Goal: Task Accomplishment & Management: Manage account settings

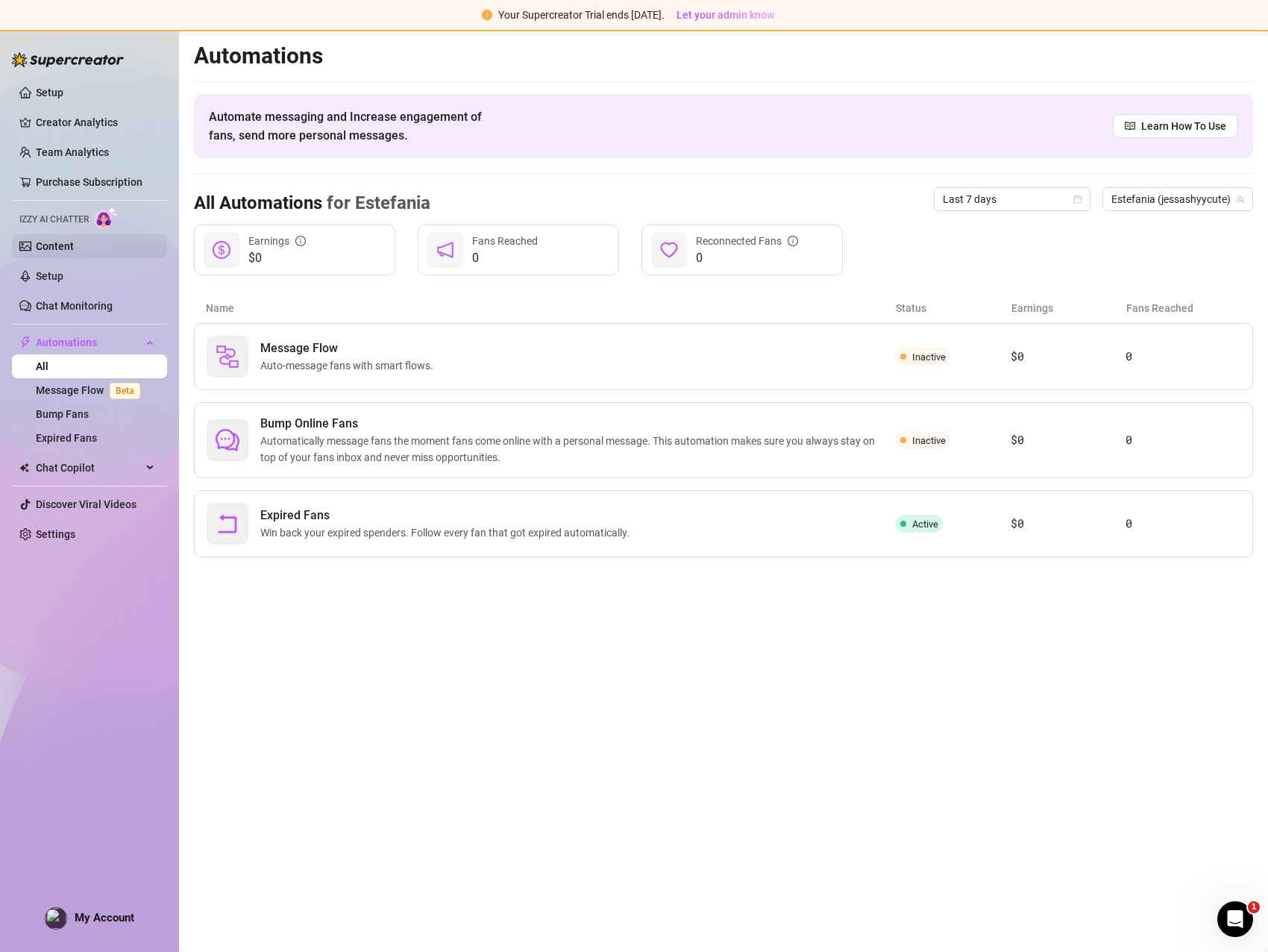
click at [74, 251] on link "Content" at bounding box center [55, 246] width 38 height 12
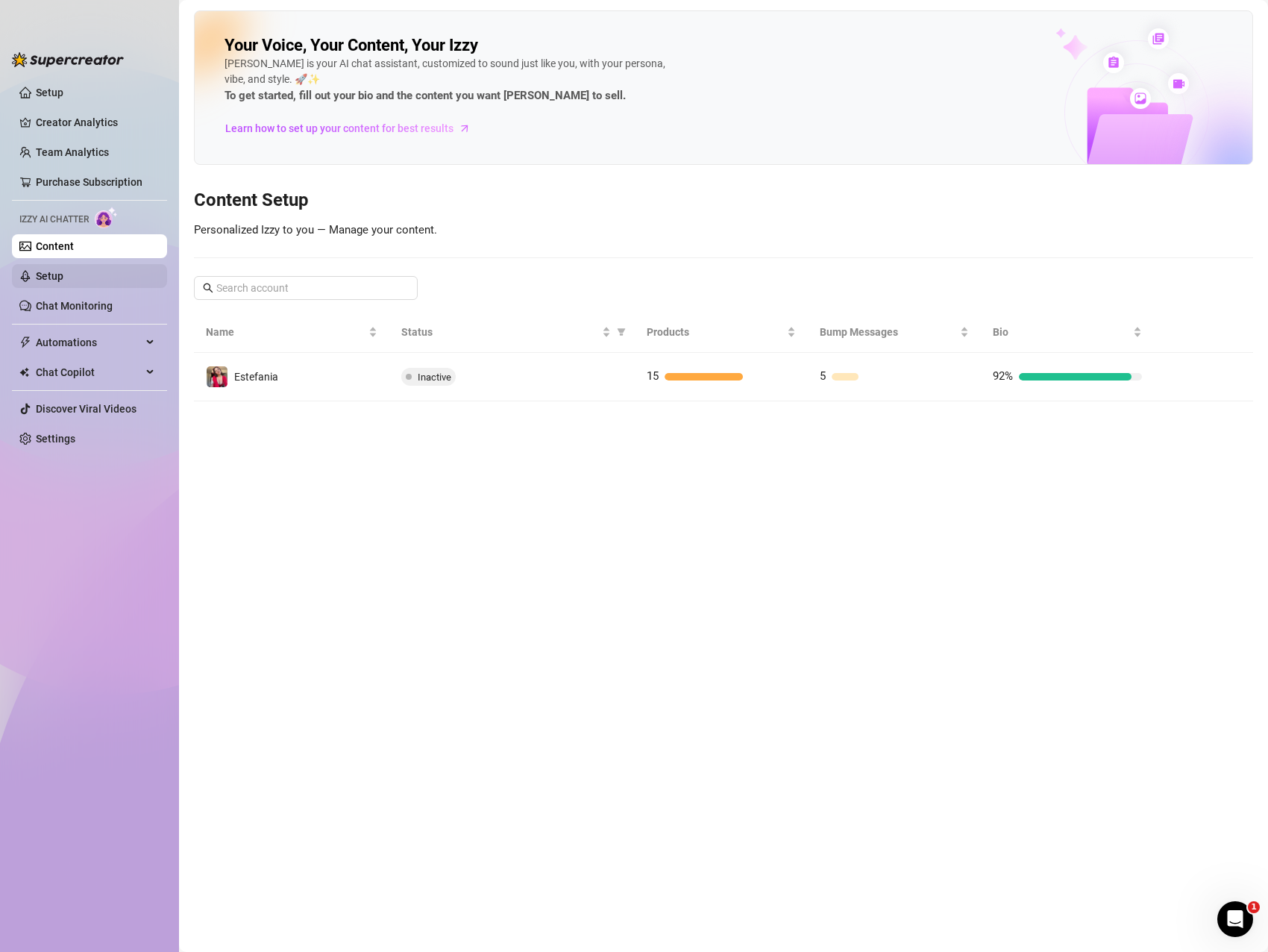
click at [63, 280] on link "Setup" at bounding box center [49, 275] width 27 height 12
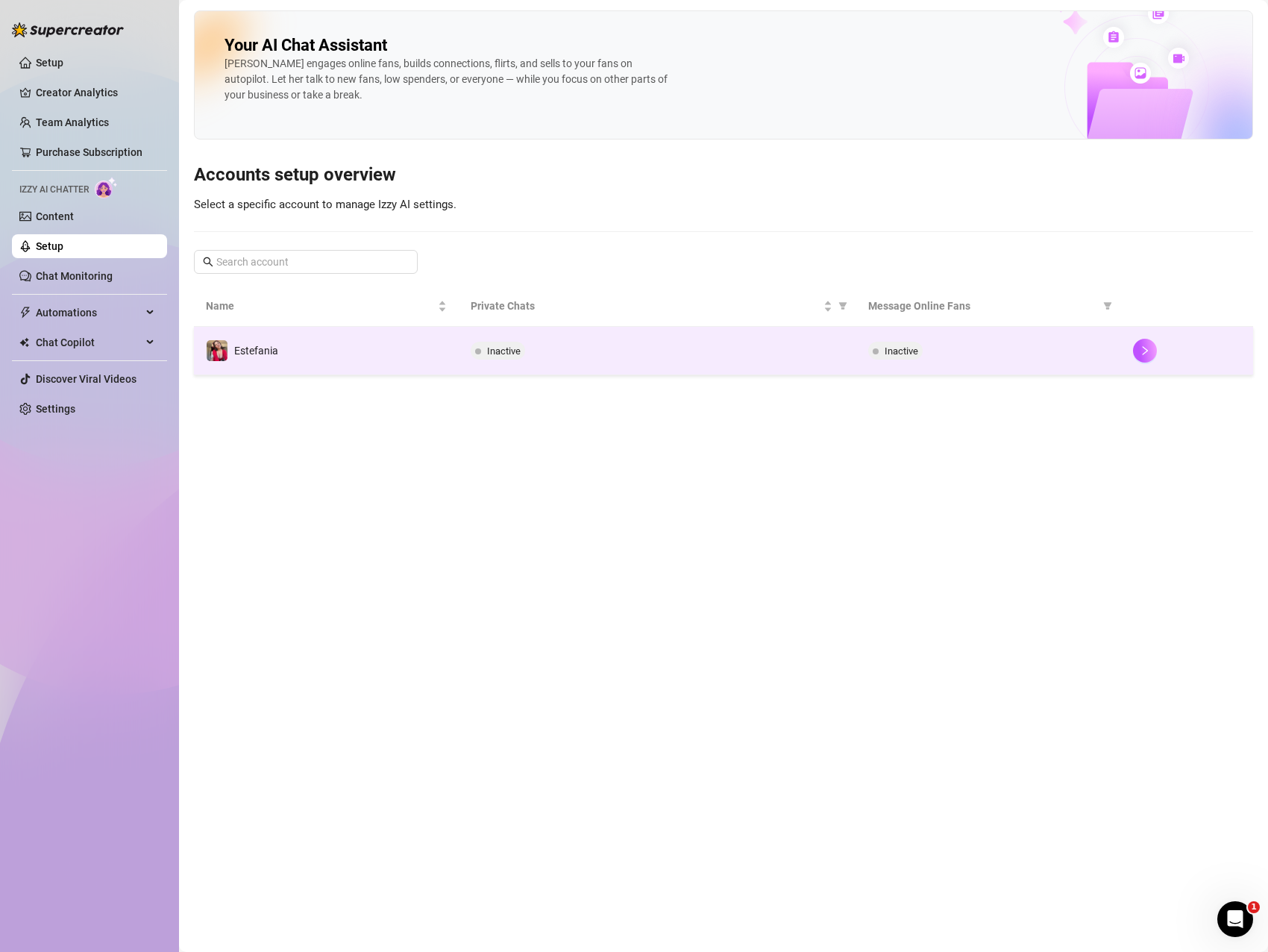
click at [597, 361] on td "Inactive" at bounding box center [657, 351] width 398 height 49
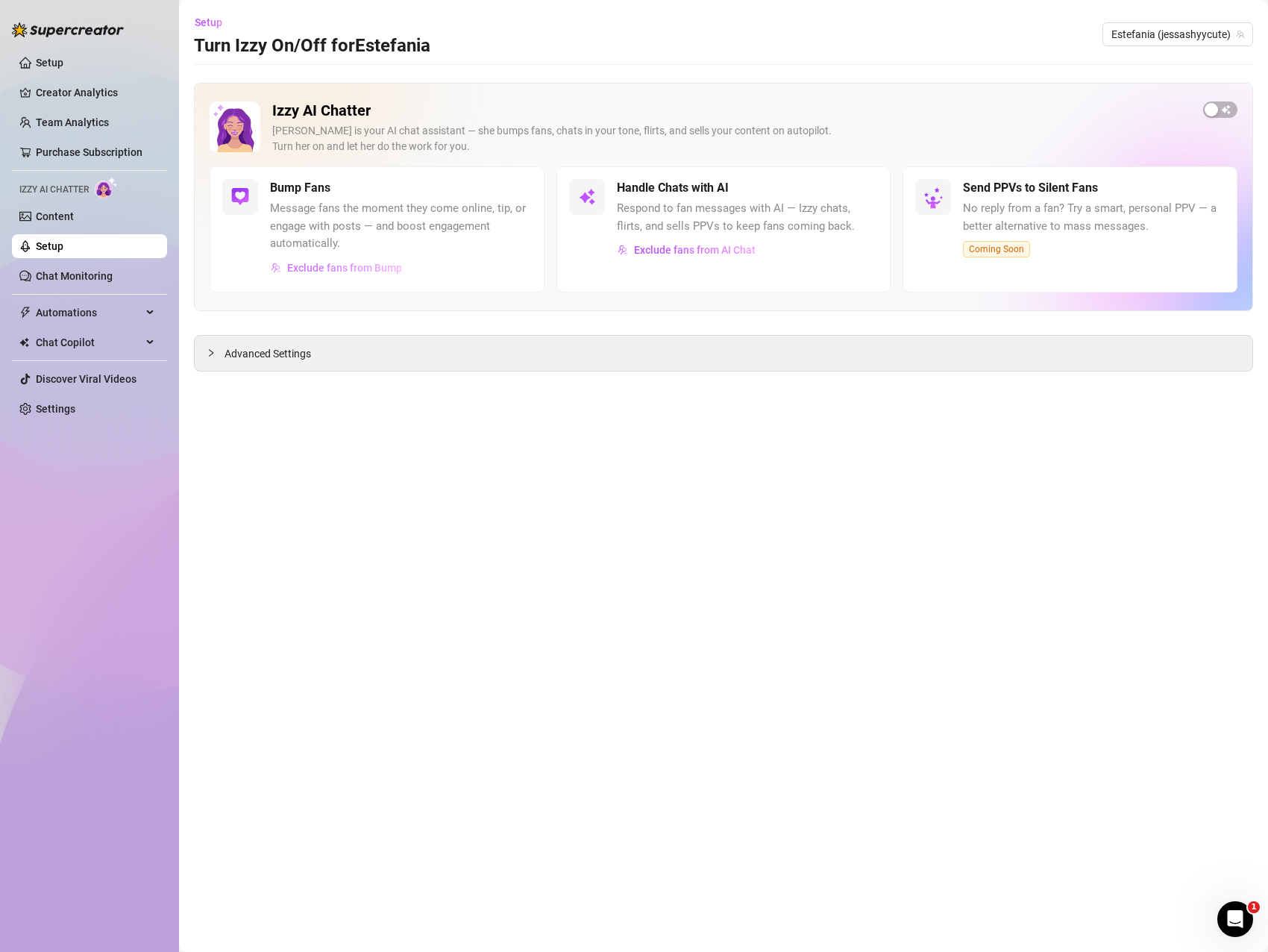
click at [370, 272] on span "Exclude fans from Bump" at bounding box center [345, 268] width 115 height 12
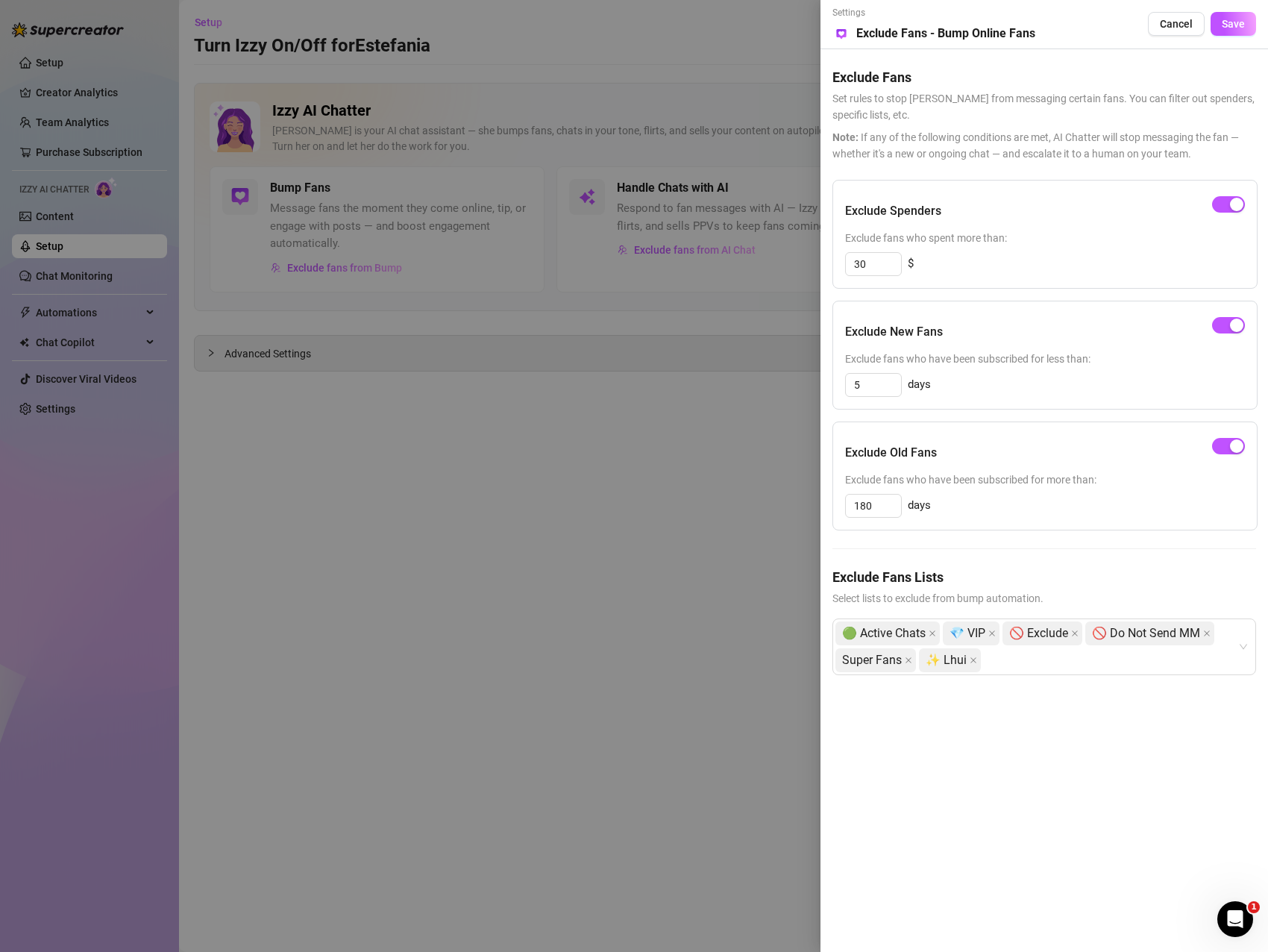
click at [1120, 419] on div "Exclude Spenders Exclude fans who spent more than: 30 $ Exclude New Fans Exclud…" at bounding box center [1044, 439] width 424 height 519
drag, startPoint x: 882, startPoint y: 386, endPoint x: 793, endPoint y: 378, distance: 89.4
click at [793, 378] on div "Settings Preview Exclude Fans - Bump Online Fans Cancel Save Exclude Fans Set r…" at bounding box center [634, 476] width 1268 height 952
type input "10"
click at [1067, 384] on div "10 days" at bounding box center [1044, 384] width 399 height 23
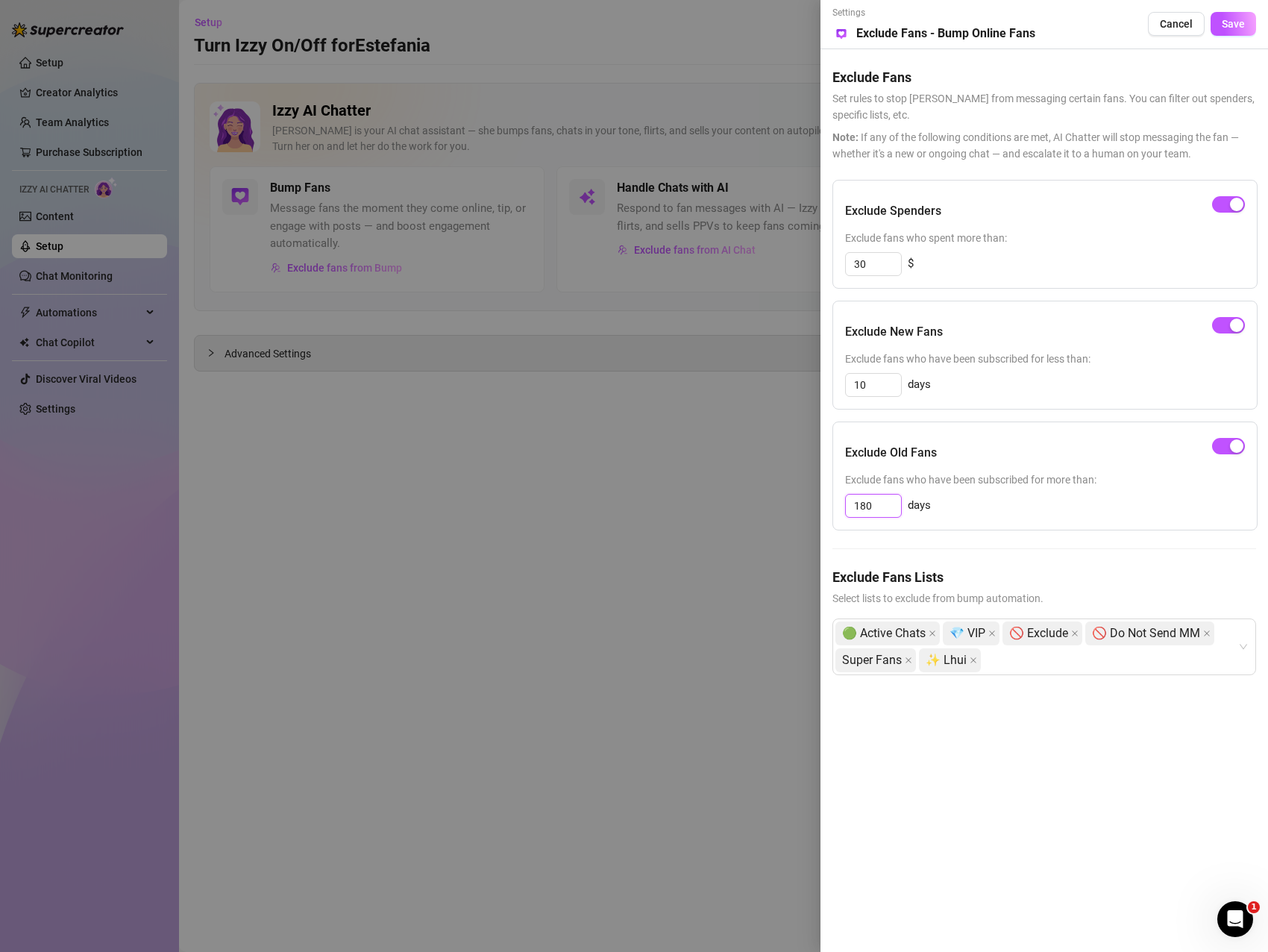
click at [877, 505] on input "180" at bounding box center [873, 506] width 55 height 23
click at [1036, 508] on div "180 days" at bounding box center [1044, 505] width 399 height 23
click at [1072, 667] on div "🟢 Active Chats 💎 VIP 🚫 Exclude 🚫 Do Not Send MM Super Fans ✨ Lhui" at bounding box center [1037, 647] width 402 height 54
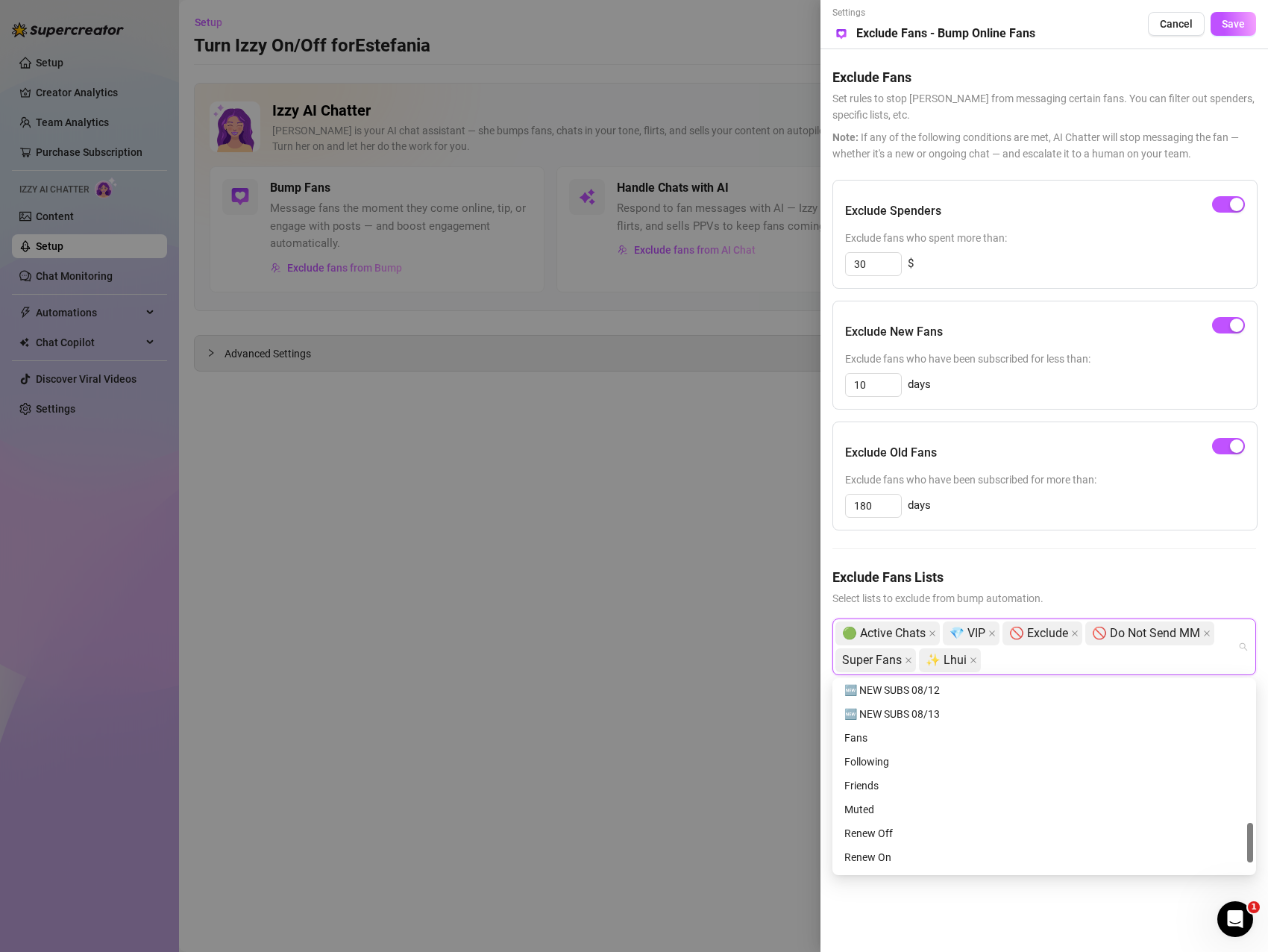
scroll to position [716, 0]
click at [990, 836] on div "Recent (last 24 hours)" at bounding box center [1043, 835] width 399 height 16
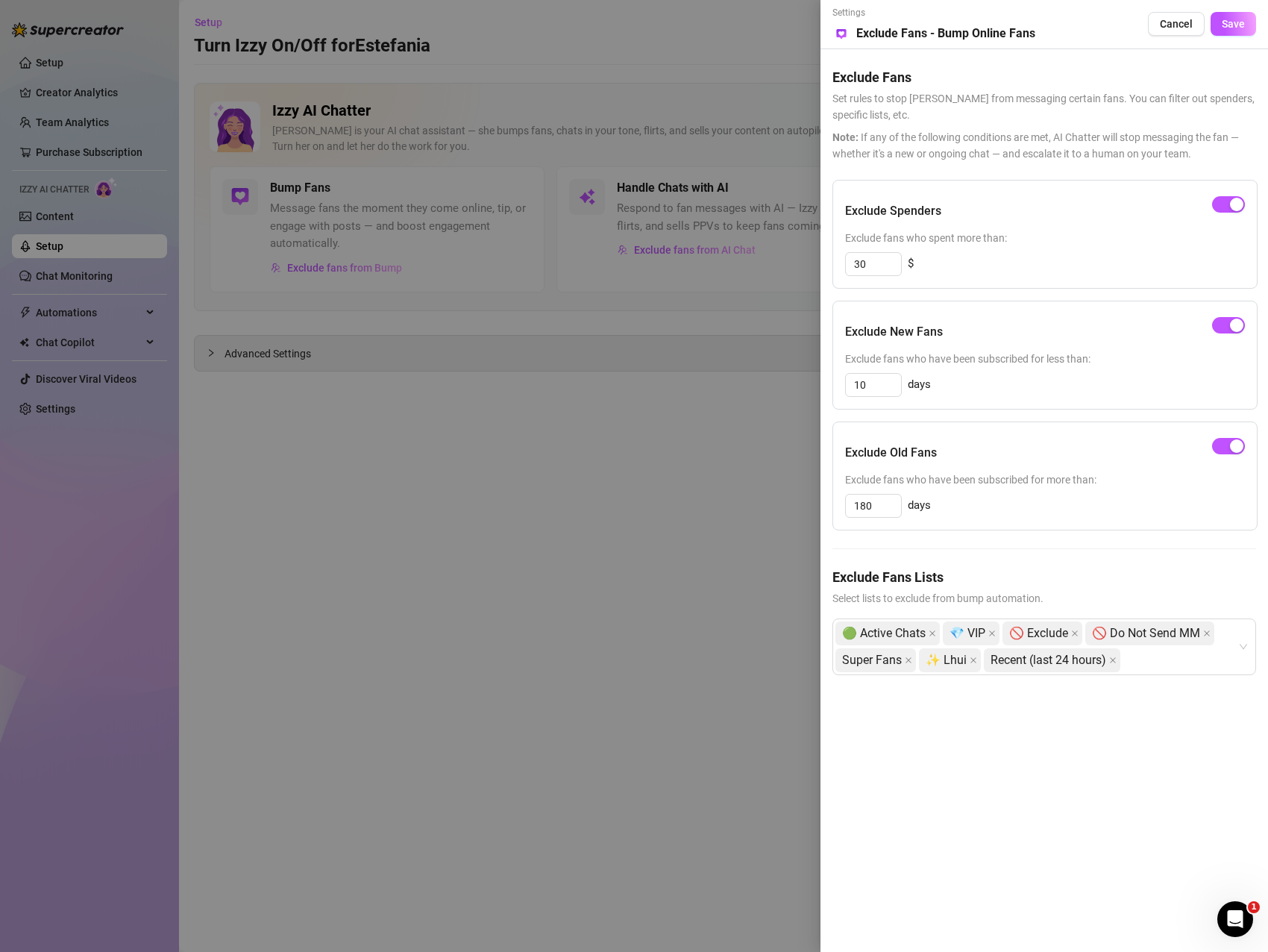
click at [1185, 559] on div "Exclude Spenders Exclude fans who spent more than: 30 $ Exclude New Fans Exclud…" at bounding box center [1044, 439] width 424 height 519
click at [1242, 23] on span "Save" at bounding box center [1233, 23] width 23 height 12
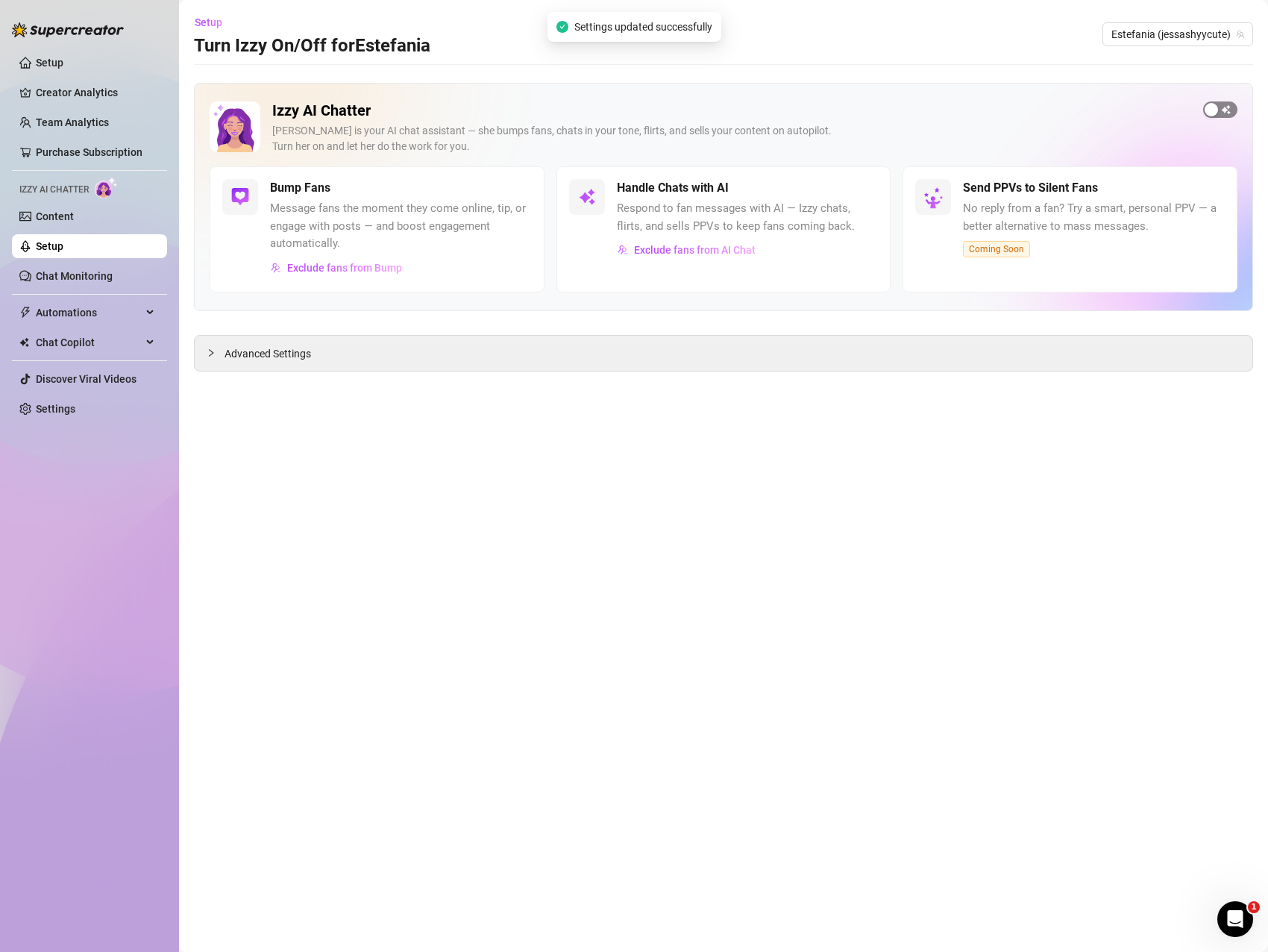
click at [1229, 109] on span "button" at bounding box center [1220, 109] width 35 height 16
click at [947, 476] on main "Setup Turn Izzy On/Off for [PERSON_NAME] [PERSON_NAME] (jessashyycute) Izzy AI …" at bounding box center [723, 476] width 1089 height 952
